Goal: Navigation & Orientation: Go to known website

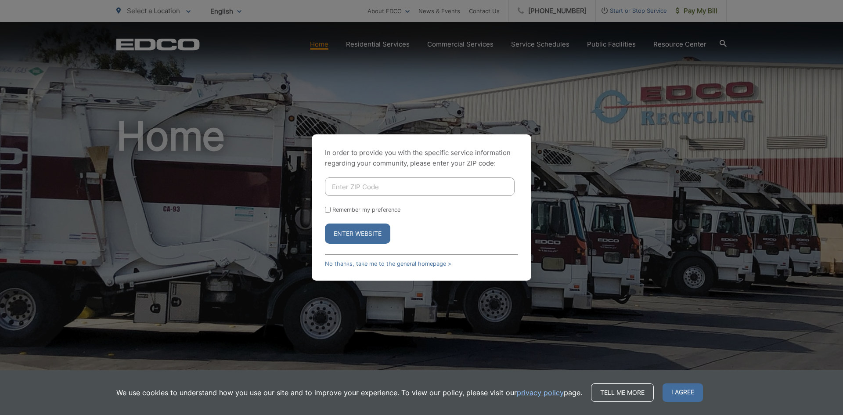
click at [389, 188] on input "Enter ZIP Code" at bounding box center [420, 186] width 190 height 18
type input "90723"
click at [339, 234] on button "Enter Website" at bounding box center [357, 234] width 65 height 20
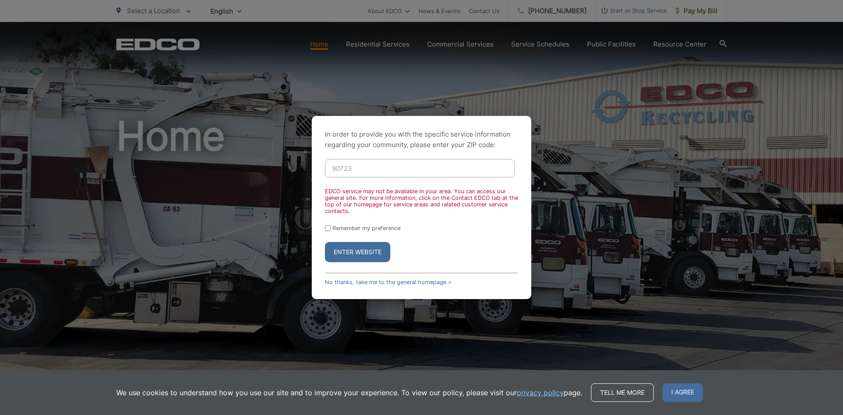
click at [349, 224] on form "90723 EDCO service may not be available in your area. You can access our genera…" at bounding box center [421, 210] width 193 height 103
click at [343, 227] on label "Remember my preference" at bounding box center [366, 228] width 68 height 7
click at [331, 227] on input "Remember my preference" at bounding box center [328, 228] width 6 height 6
checkbox input "true"
click at [355, 247] on button "Enter Website" at bounding box center [357, 252] width 65 height 20
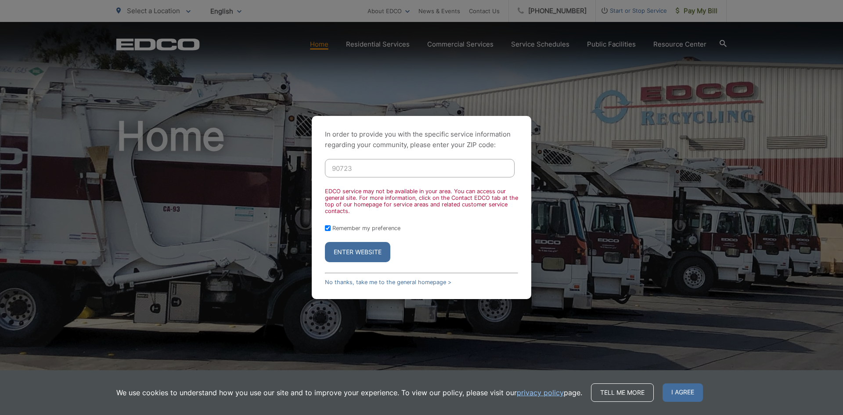
click at [359, 249] on button "Enter Website" at bounding box center [357, 252] width 65 height 20
click at [363, 258] on button "Enter Website" at bounding box center [357, 252] width 65 height 20
click at [364, 253] on button "Enter Website" at bounding box center [357, 252] width 65 height 20
click at [392, 282] on link "No thanks, take me to the general homepage >" at bounding box center [388, 282] width 126 height 7
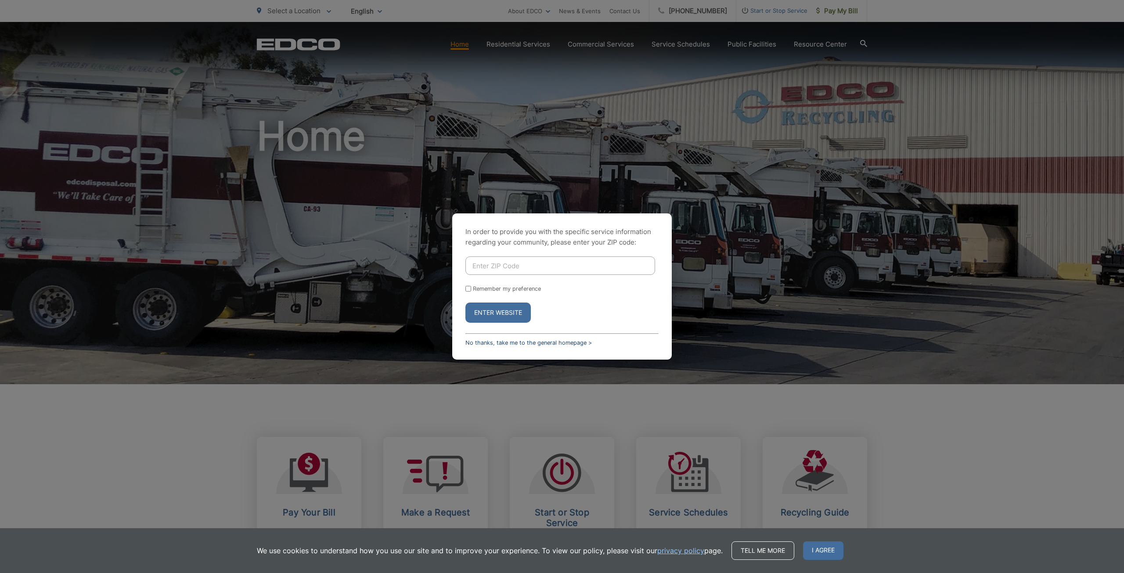
click at [511, 342] on link "No thanks, take me to the general homepage >" at bounding box center [529, 342] width 126 height 7
